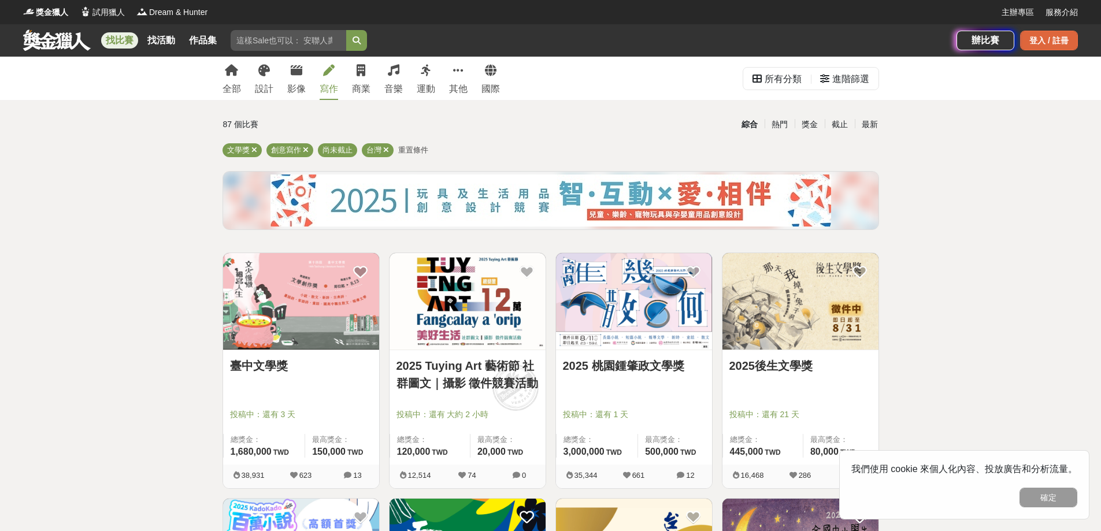
click at [1055, 34] on div "登入 / 註冊" at bounding box center [1049, 41] width 58 height 20
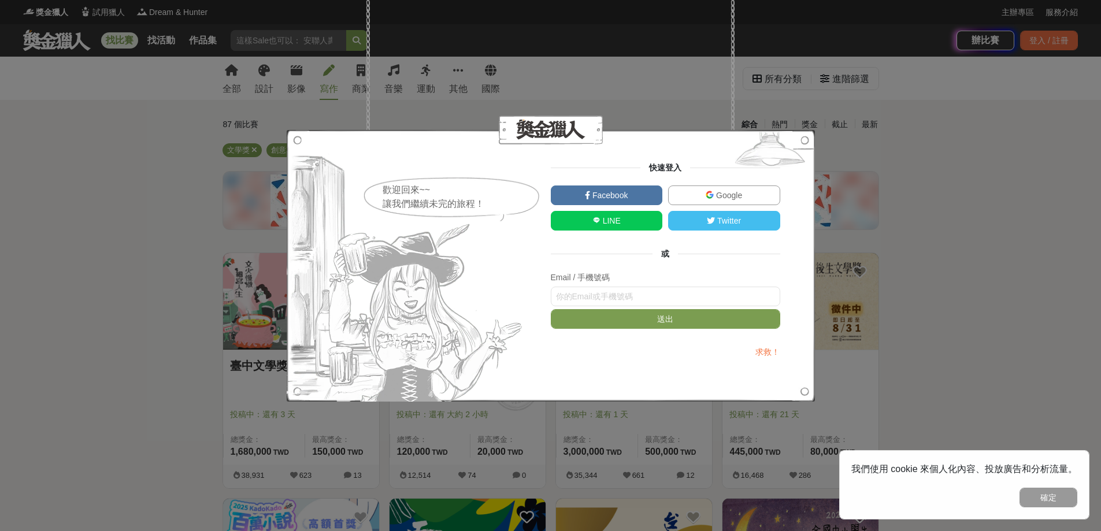
click at [705, 195] on link "Google" at bounding box center [724, 196] width 112 height 20
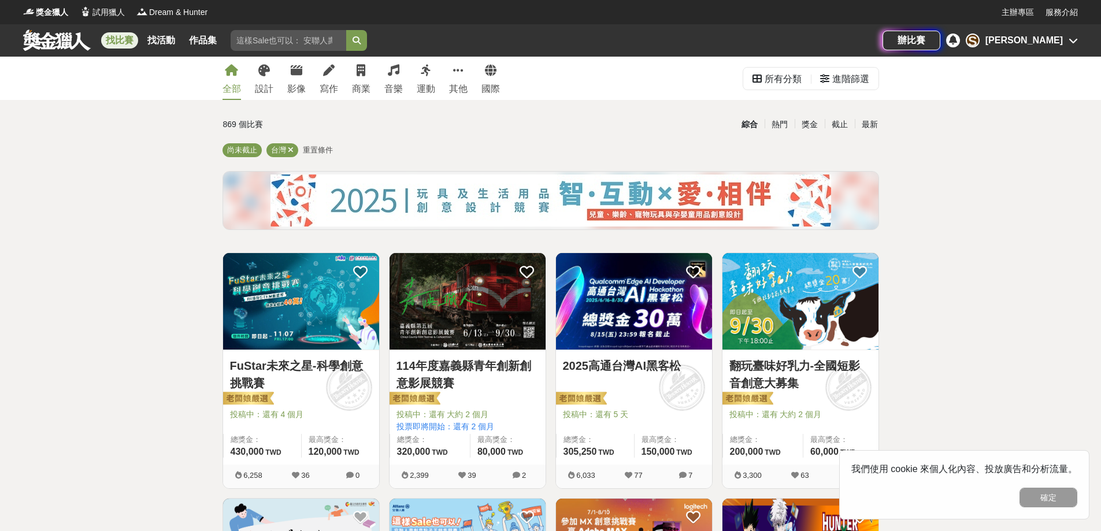
click at [1071, 34] on div "S [PERSON_NAME]" at bounding box center [1022, 41] width 112 height 14
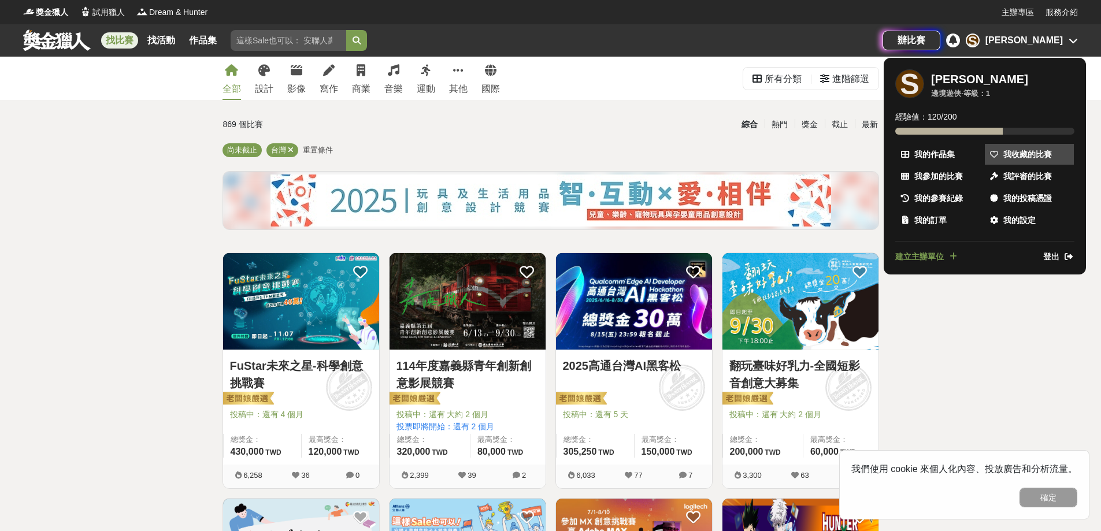
click at [1011, 149] on span "我收藏的比賽" at bounding box center [1028, 155] width 49 height 12
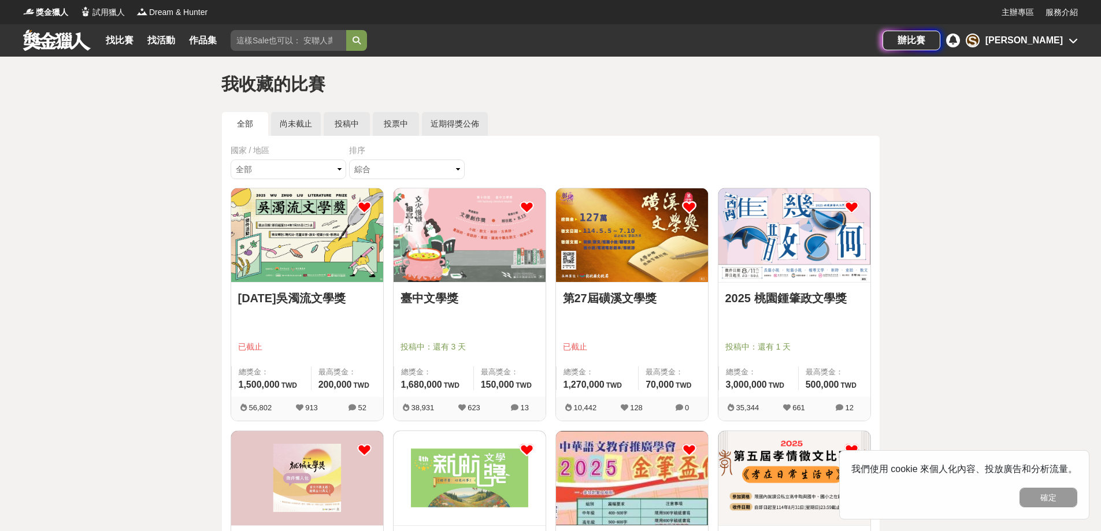
click at [477, 243] on img at bounding box center [470, 235] width 152 height 94
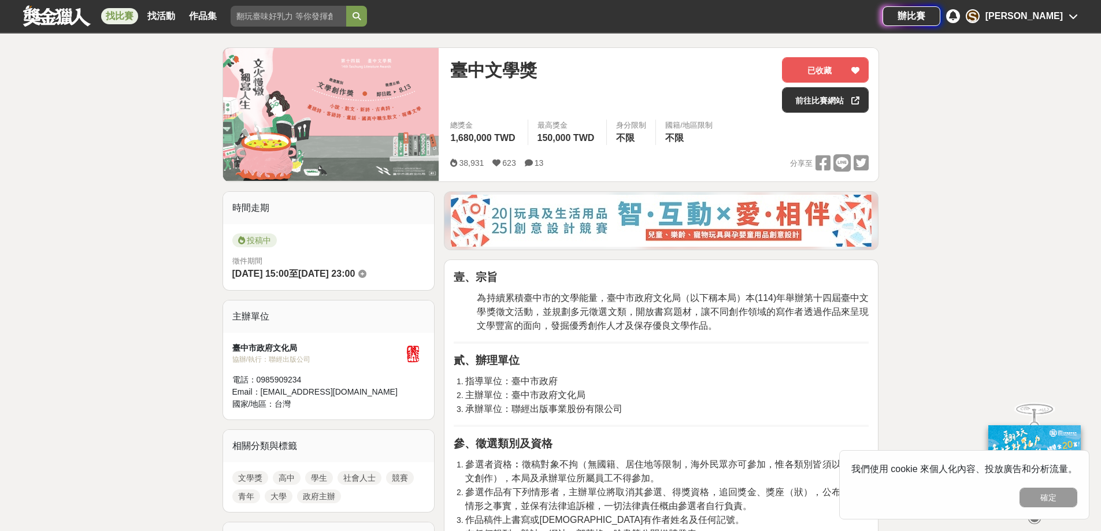
scroll to position [58, 0]
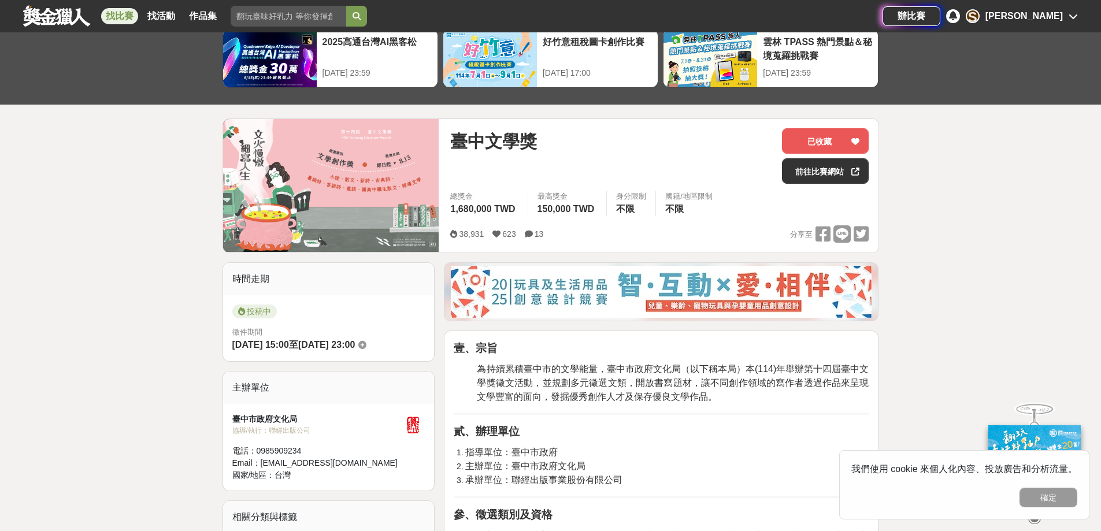
drag, startPoint x: 410, startPoint y: 426, endPoint x: 426, endPoint y: 431, distance: 16.8
click at [426, 431] on div "臺中市政府文化局 協辦/執行： 聯經出版公司 電話： [PHONE_NUMBER] Email： [EMAIL_ADDRESS][DOMAIN_NAME] 國…" at bounding box center [329, 447] width 212 height 87
click at [366, 347] on icon at bounding box center [362, 345] width 8 height 8
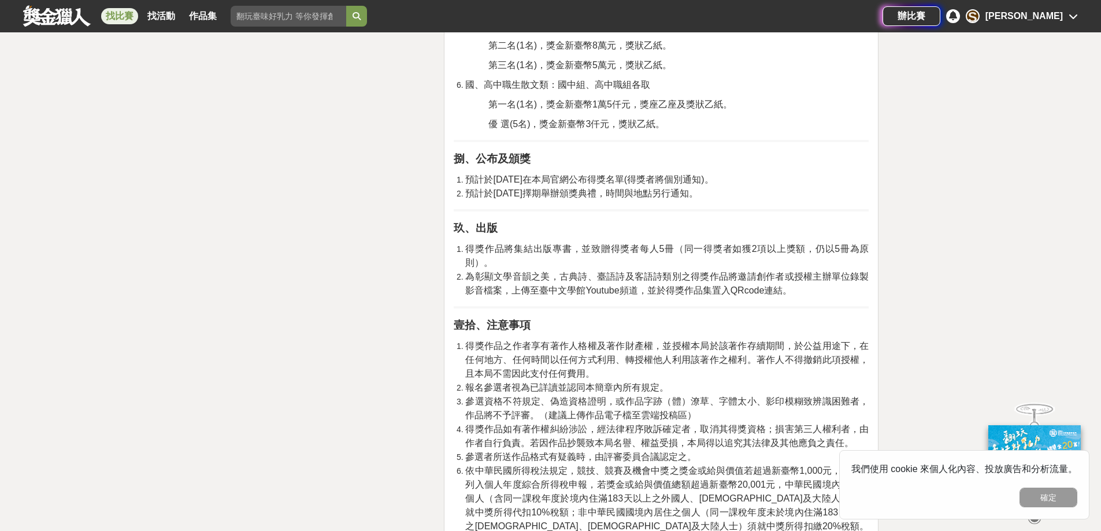
scroll to position [1734, 0]
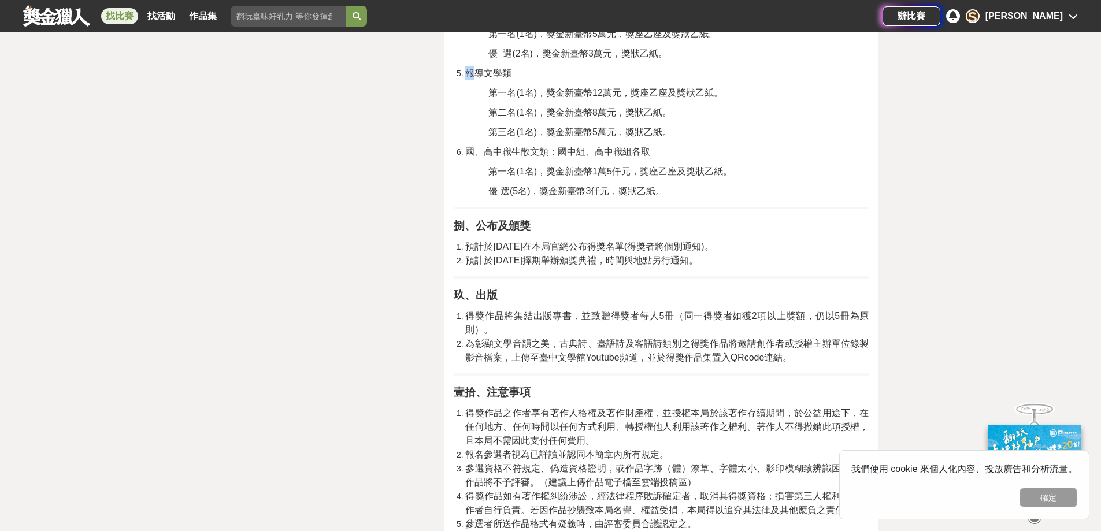
drag, startPoint x: 457, startPoint y: 68, endPoint x: 463, endPoint y: 72, distance: 7.9
click at [473, 71] on li "報導文學類" at bounding box center [666, 73] width 403 height 14
click at [465, 73] on li "報導文學類" at bounding box center [666, 73] width 403 height 14
drag, startPoint x: 466, startPoint y: 75, endPoint x: 451, endPoint y: 73, distance: 14.6
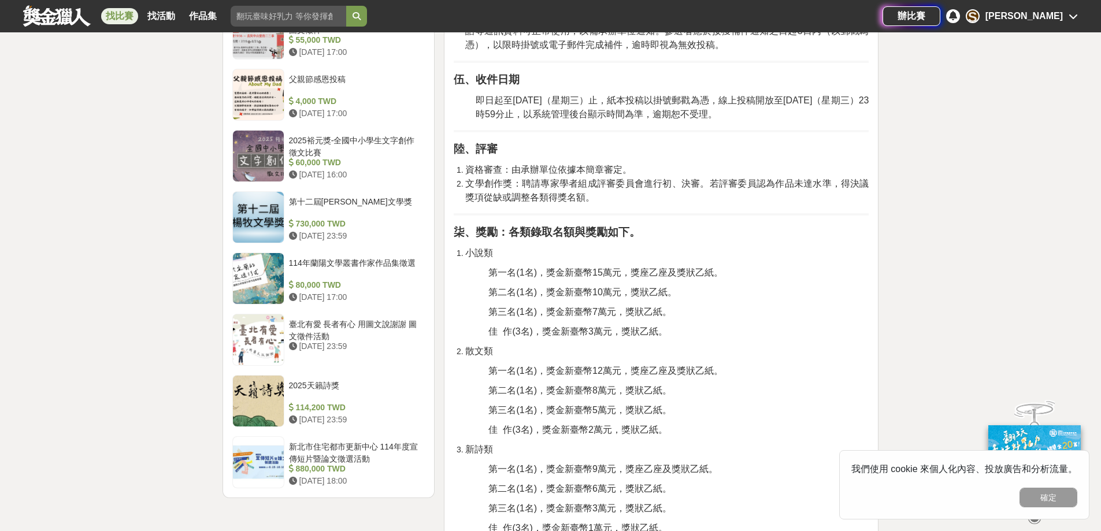
scroll to position [1098, 0]
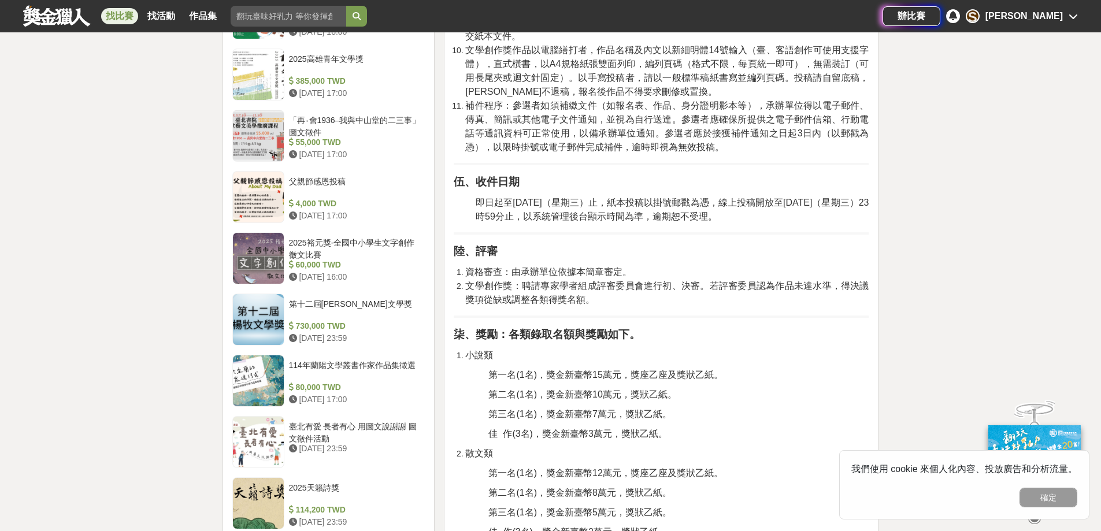
click at [1051, 11] on div "[PERSON_NAME]" at bounding box center [1024, 16] width 77 height 14
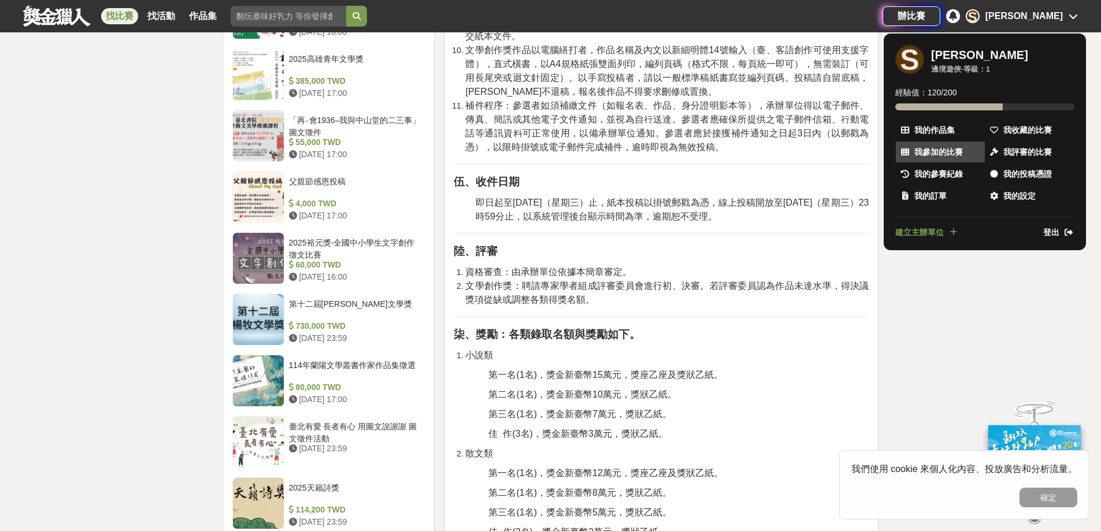
click at [937, 147] on span "我參加的比賽" at bounding box center [938, 152] width 49 height 12
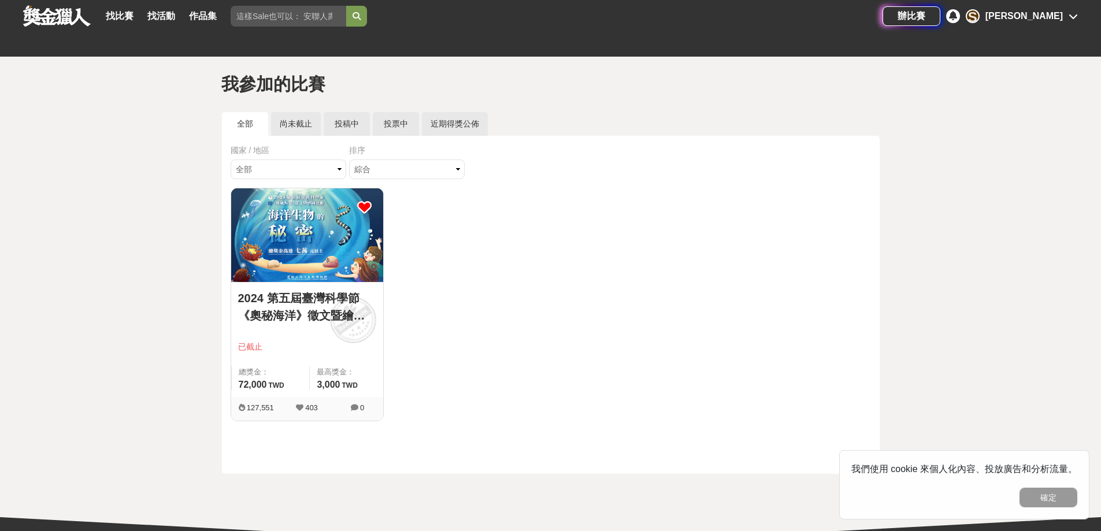
click at [43, 10] on link at bounding box center [57, 16] width 70 height 22
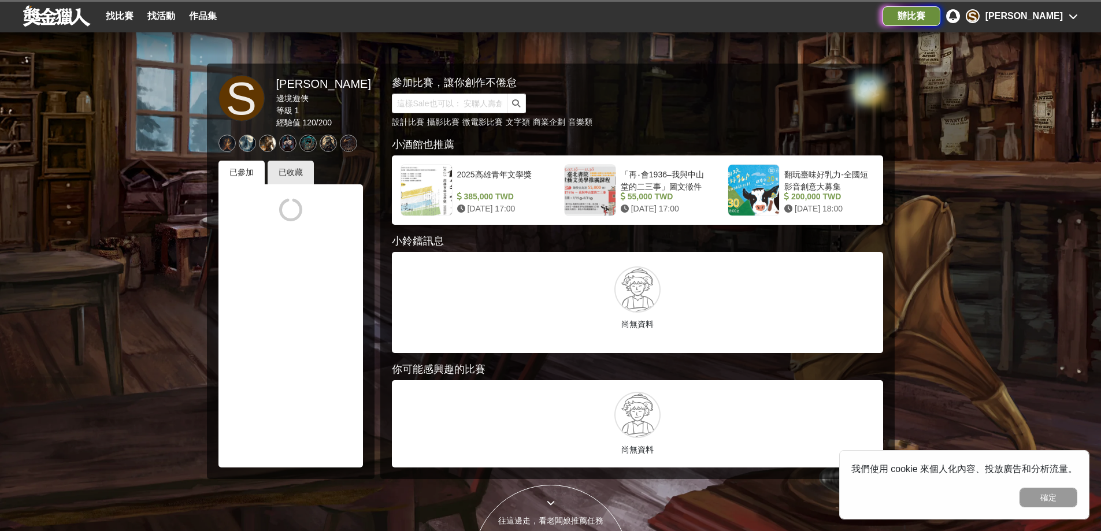
click at [941, 16] on div "辦比賽" at bounding box center [912, 16] width 58 height 20
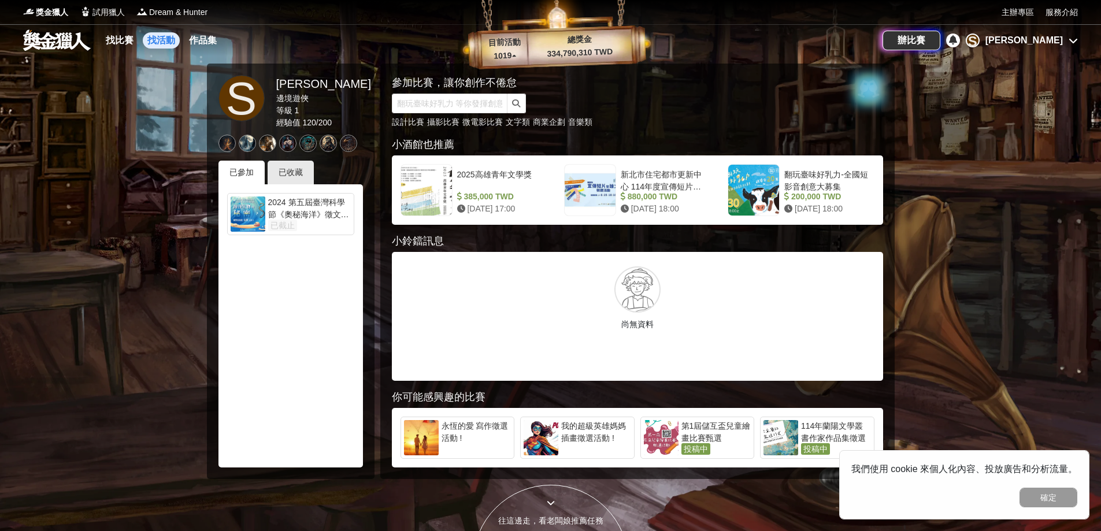
click at [164, 41] on link "找活動" at bounding box center [161, 40] width 37 height 16
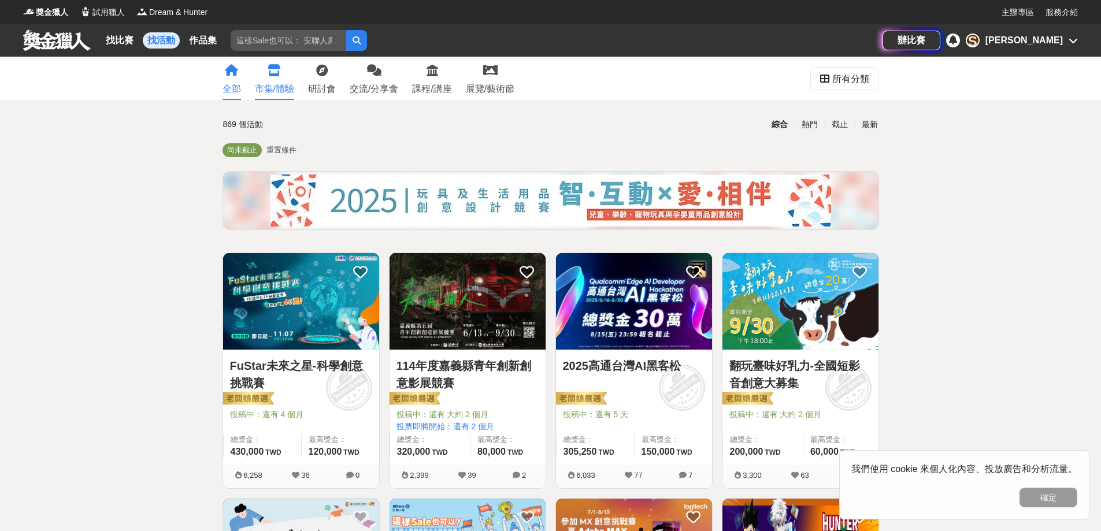
click at [275, 98] on link "市集/體驗" at bounding box center [274, 78] width 39 height 43
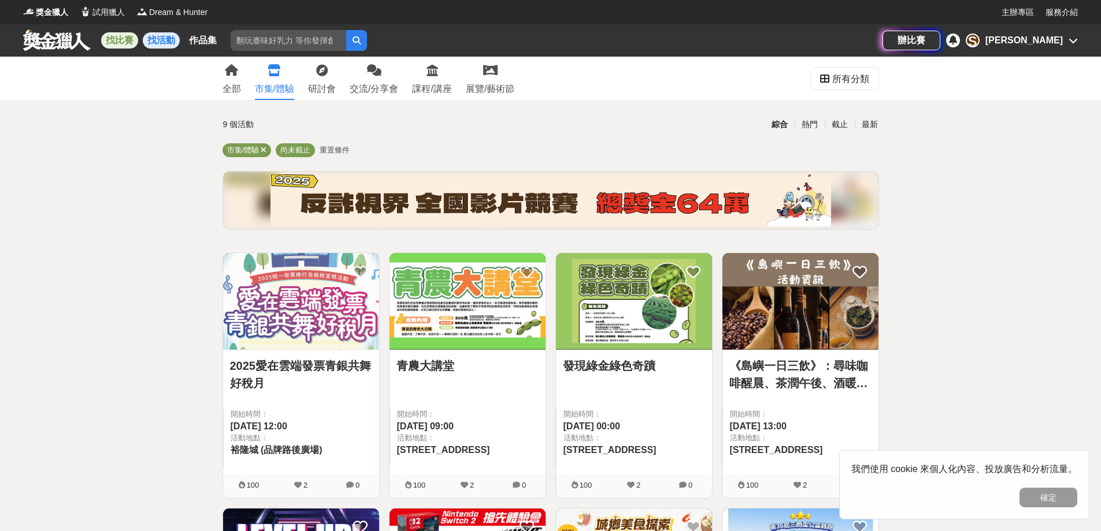
click at [123, 45] on link "找比賽" at bounding box center [119, 40] width 37 height 16
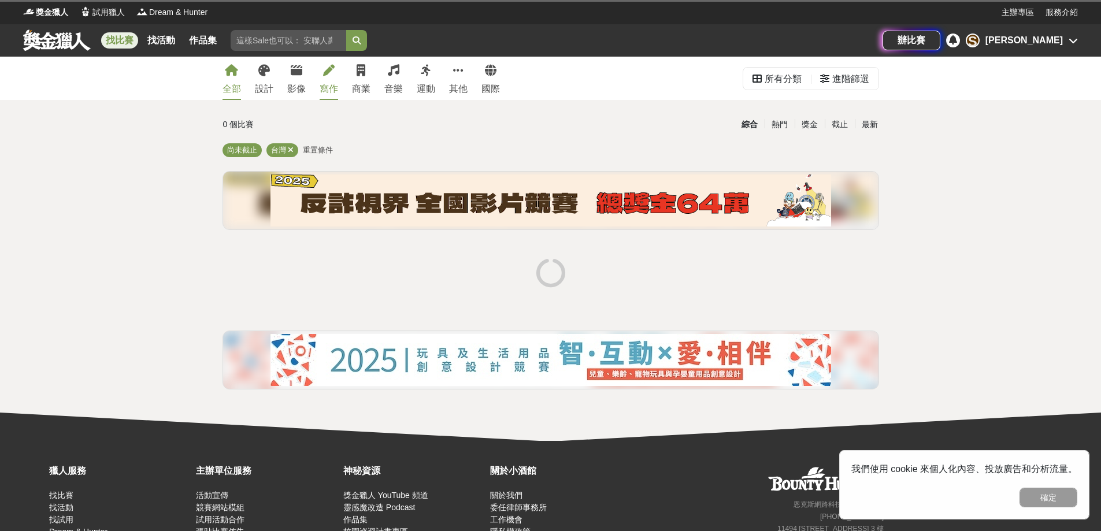
click at [330, 73] on icon at bounding box center [329, 71] width 12 height 12
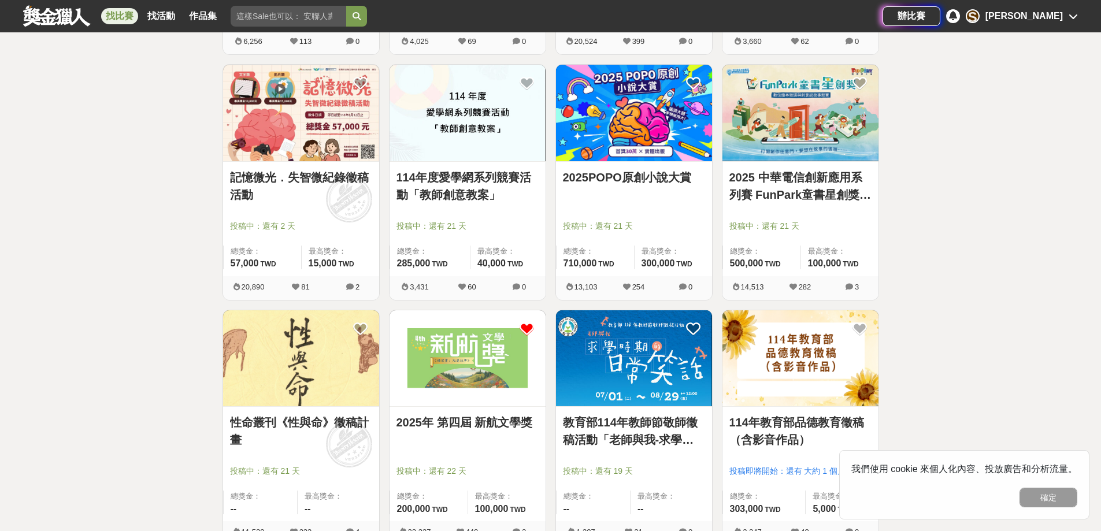
scroll to position [1214, 0]
